Goal: Transaction & Acquisition: Purchase product/service

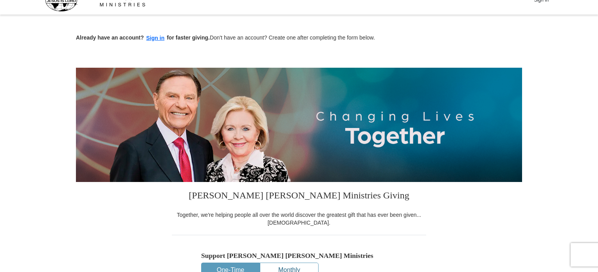
scroll to position [196, 0]
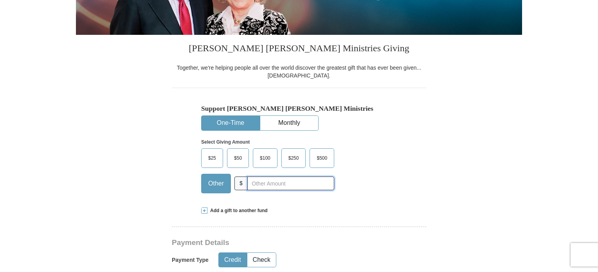
click at [257, 181] on input "text" at bounding box center [290, 183] width 87 height 14
type input "10"
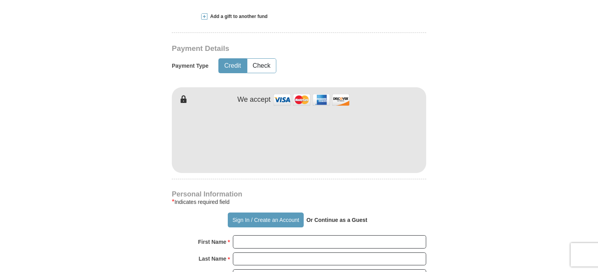
scroll to position [391, 0]
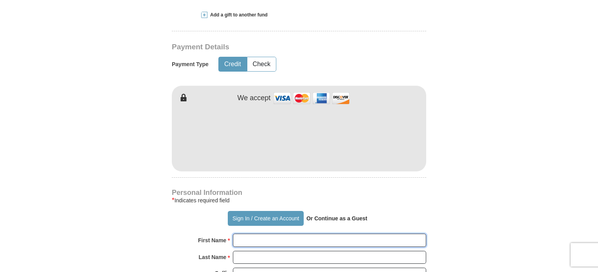
type input "[PERSON_NAME]"
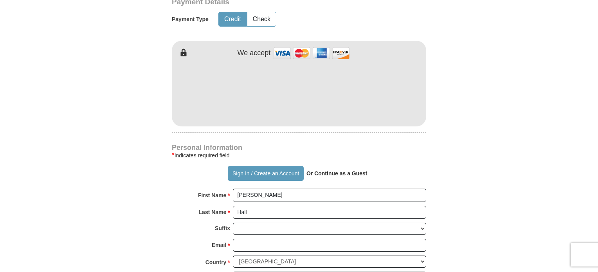
scroll to position [509, 0]
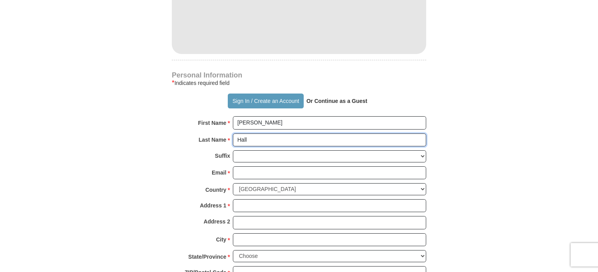
click at [265, 133] on input "Hall" at bounding box center [329, 139] width 193 height 13
type input "H"
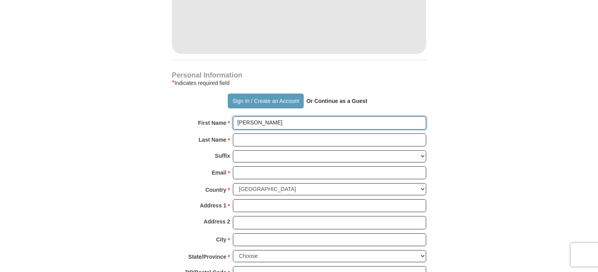
click at [265, 120] on input "[PERSON_NAME]" at bounding box center [329, 122] width 193 height 13
type input "A"
click at [254, 123] on input "First Name *" at bounding box center [329, 122] width 193 height 13
type input "[PERSON_NAME]"
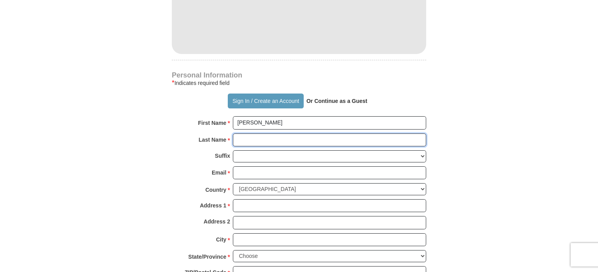
type input "[PERSON_NAME]"
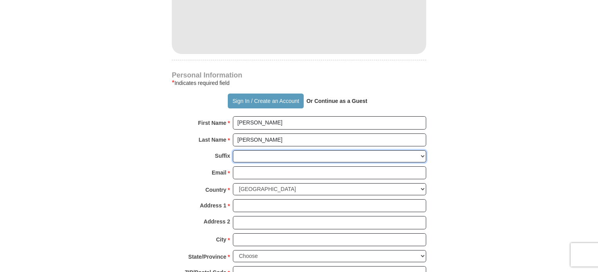
click at [258, 156] on select "[PERSON_NAME] I II III IV V VI" at bounding box center [329, 156] width 193 height 12
select select "Jr"
click at [233, 150] on select "[PERSON_NAME] I II III IV V VI" at bounding box center [329, 156] width 193 height 12
click at [252, 171] on input "Email *" at bounding box center [329, 172] width 193 height 13
type input "[EMAIL_ADDRESS][DOMAIN_NAME]"
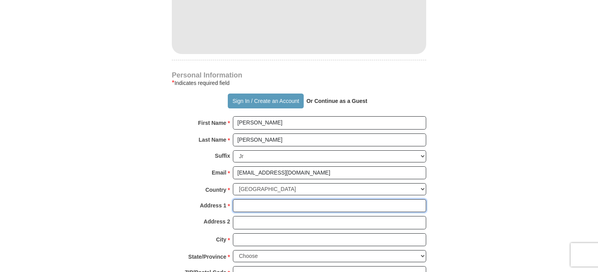
type input "[STREET_ADDRESS]"
type input "Apt. 318"
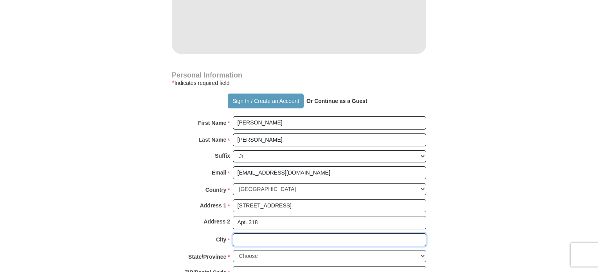
type input "[GEOGRAPHIC_DATA]"
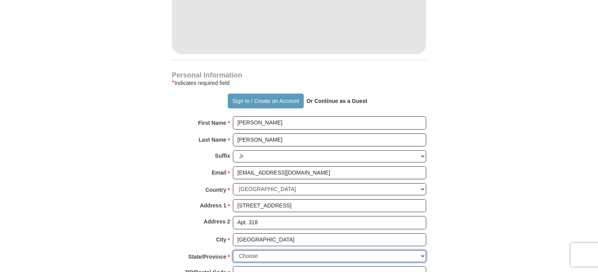
select select "NC"
type input "27612-4653"
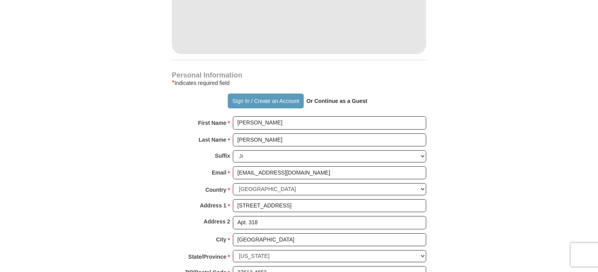
type input "8045039110"
click at [299, 196] on div "Country * [GEOGRAPHIC_DATA] [GEOGRAPHIC_DATA] [GEOGRAPHIC_DATA] [GEOGRAPHIC_DAT…" at bounding box center [299, 191] width 254 height 16
click at [296, 200] on input "[STREET_ADDRESS]" at bounding box center [329, 205] width 193 height 13
type input "2"
click at [506, 194] on form "Already have an account? Sign in for faster giving. Don't have an account? Crea…" at bounding box center [299, 37] width 446 height 960
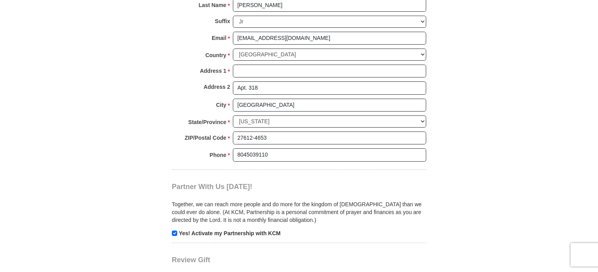
scroll to position [665, 0]
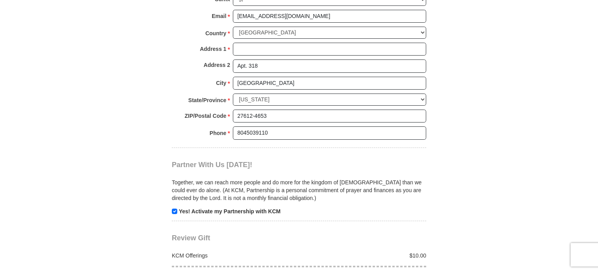
click at [271, 59] on div "Apt. 318" at bounding box center [329, 65] width 193 height 13
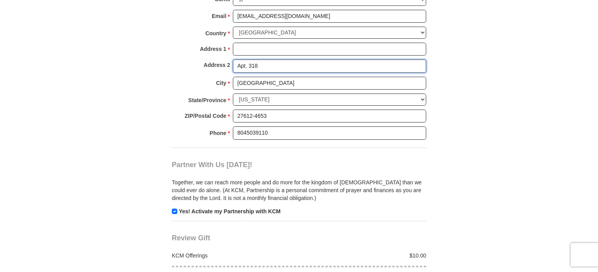
click at [269, 61] on input "Apt. 318" at bounding box center [329, 65] width 193 height 13
type input "A"
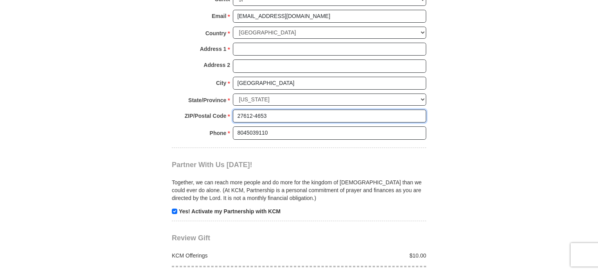
click at [275, 120] on div "ZIP/Postal Code * 27612-4653 No postal code? Click here. Please enter ZIP/Posta…" at bounding box center [299, 118] width 254 height 17
type input "2"
click at [286, 94] on select "Choose [US_STATE] [US_STATE] [US_STATE] [US_STATE] [US_STATE] Armed Forces Amer…" at bounding box center [329, 100] width 193 height 12
click at [281, 94] on select "Choose [US_STATE] [US_STATE] [US_STATE] [US_STATE] [US_STATE] Armed Forces Amer…" at bounding box center [329, 100] width 193 height 12
click at [281, 98] on select "Choose [US_STATE] [US_STATE] [US_STATE] [US_STATE] [US_STATE] Armed Forces Amer…" at bounding box center [329, 100] width 193 height 12
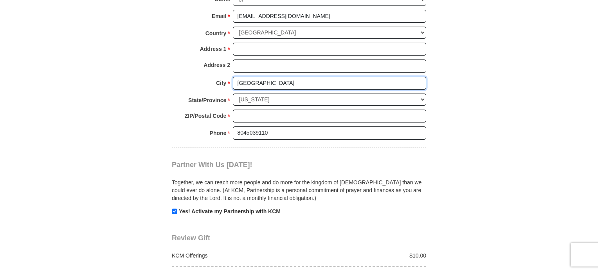
click at [268, 84] on input "[GEOGRAPHIC_DATA]" at bounding box center [329, 83] width 193 height 13
type input "R"
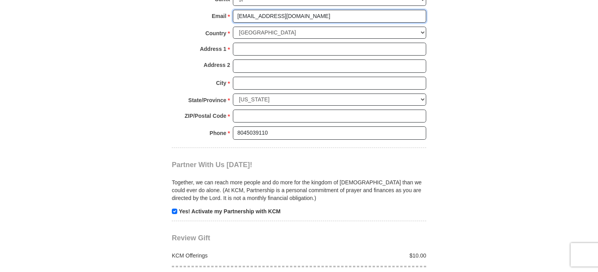
click at [307, 21] on input "[EMAIL_ADDRESS][DOMAIN_NAME]" at bounding box center [329, 16] width 193 height 13
click at [297, 13] on input "[EMAIL_ADDRESS][DOMAIN_NAME]" at bounding box center [329, 16] width 193 height 13
type input "w"
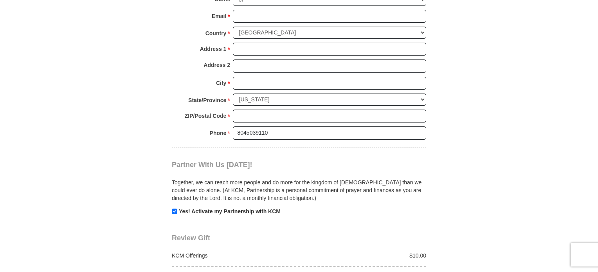
drag, startPoint x: 453, startPoint y: 38, endPoint x: 435, endPoint y: 38, distance: 17.6
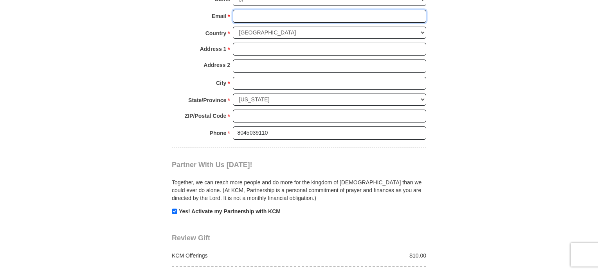
click at [260, 18] on input "Email *" at bounding box center [329, 16] width 193 height 13
type input "[EMAIL_ADDRESS][DOMAIN_NAME]"
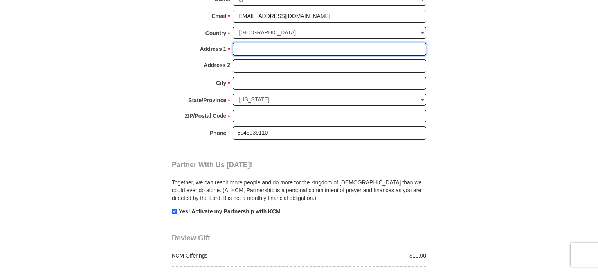
type input "[STREET_ADDRESS][PERSON_NAME]"
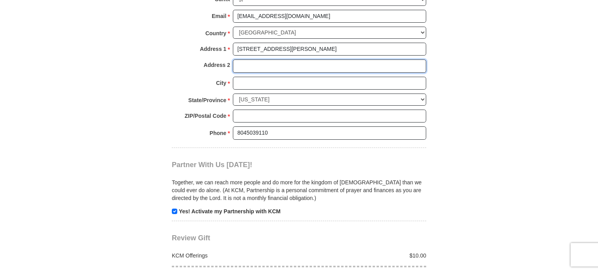
type input "Apt 5662"
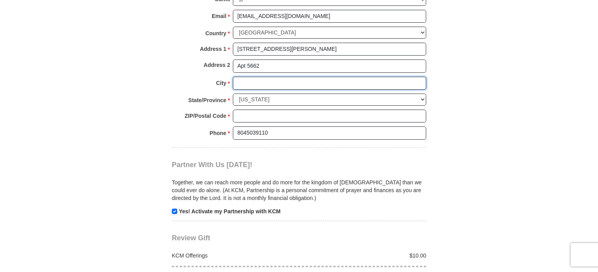
type input "[PERSON_NAME] [PERSON_NAME]"
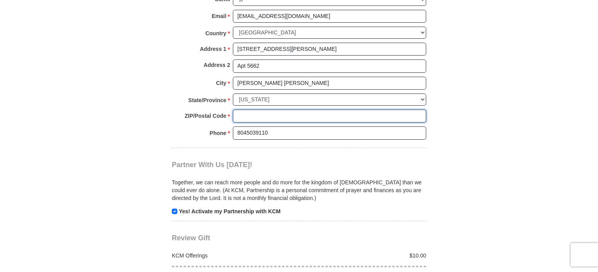
type input "23060"
click at [313, 47] on input "[STREET_ADDRESS][PERSON_NAME]" at bounding box center [329, 49] width 193 height 13
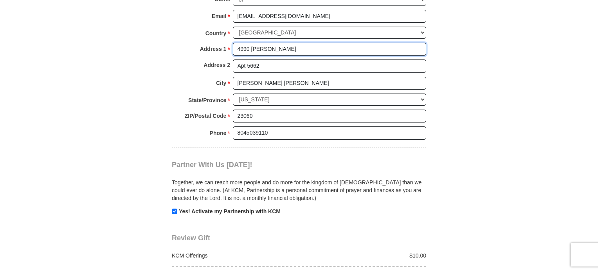
type input "4990 [PERSON_NAME]"
drag, startPoint x: 544, startPoint y: 69, endPoint x: 524, endPoint y: 72, distance: 20.7
click at [544, 69] on body "Your partnership and giving are transforming lives all around the world. To sow…" at bounding box center [299, 102] width 598 height 1534
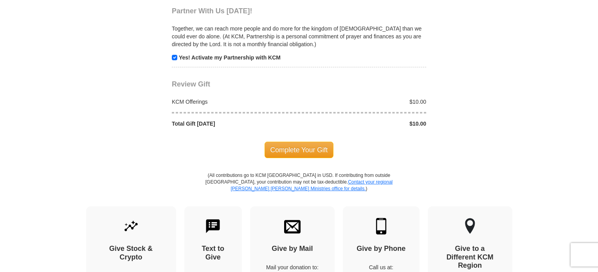
scroll to position [822, 0]
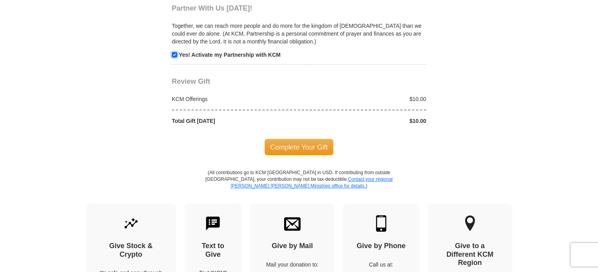
click at [175, 53] on input "checkbox" at bounding box center [174, 54] width 5 height 5
checkbox input "false"
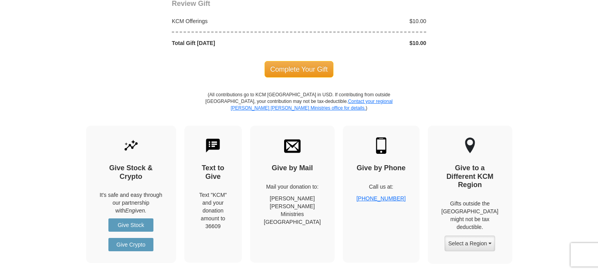
scroll to position [900, 0]
click at [294, 64] on span "Complete Your Gift" at bounding box center [299, 69] width 69 height 16
